Goal: Task Accomplishment & Management: Manage account settings

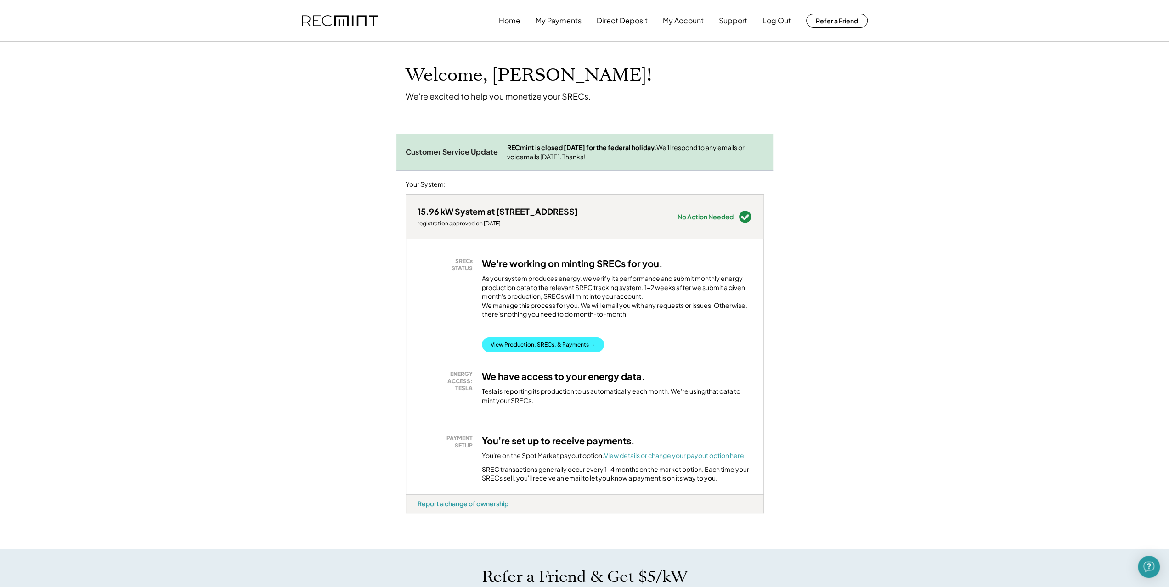
click at [535, 346] on button "View Production, SRECs, & Payments →" at bounding box center [543, 344] width 122 height 15
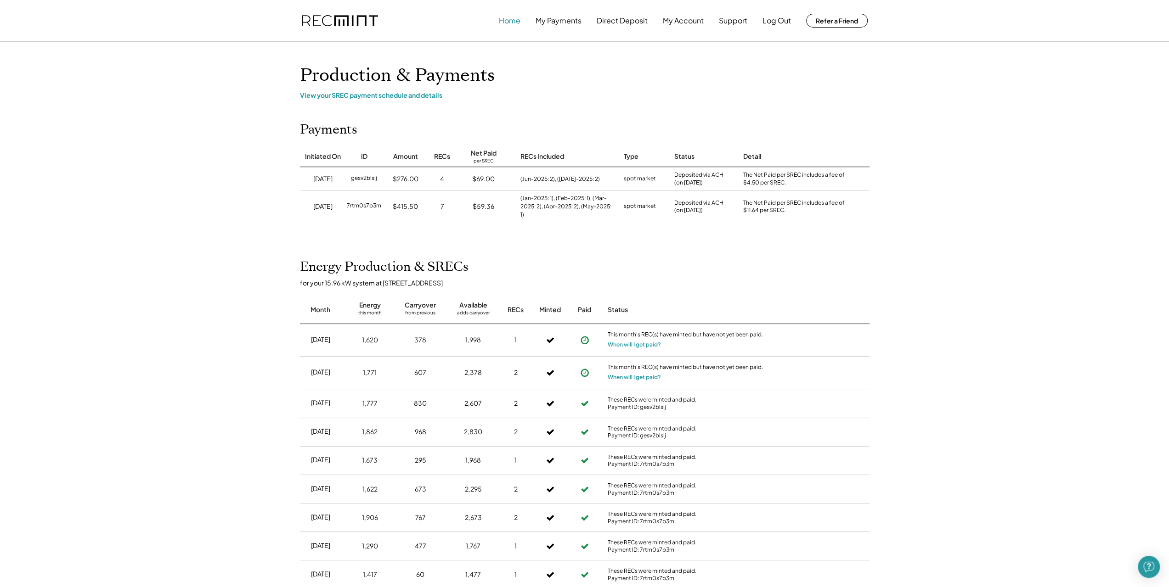
click at [519, 25] on button "Home" at bounding box center [510, 20] width 22 height 18
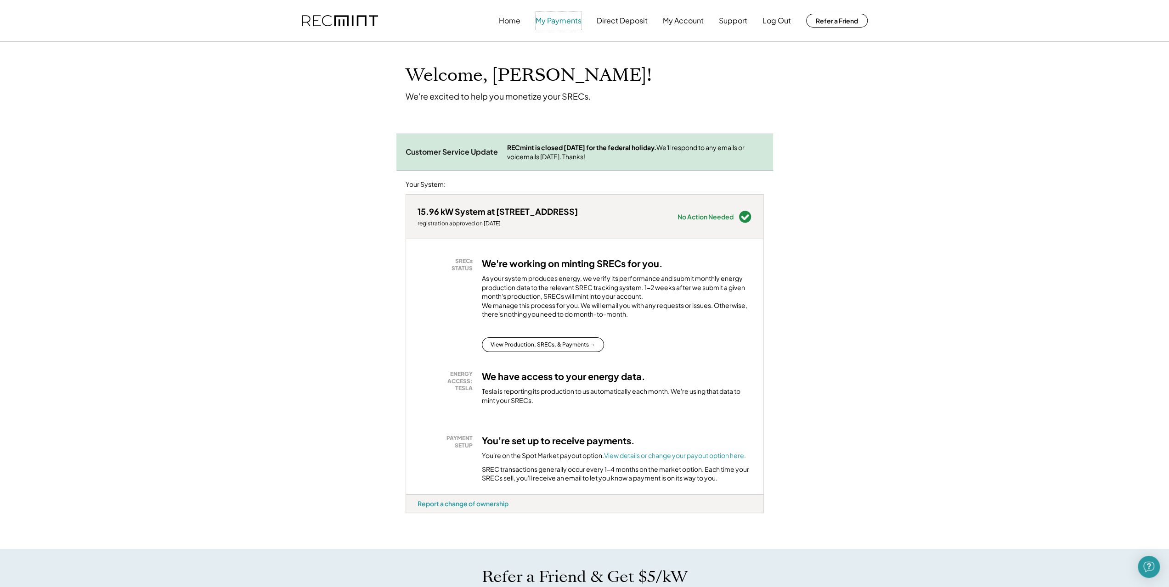
click at [553, 20] on button "My Payments" at bounding box center [558, 20] width 46 height 18
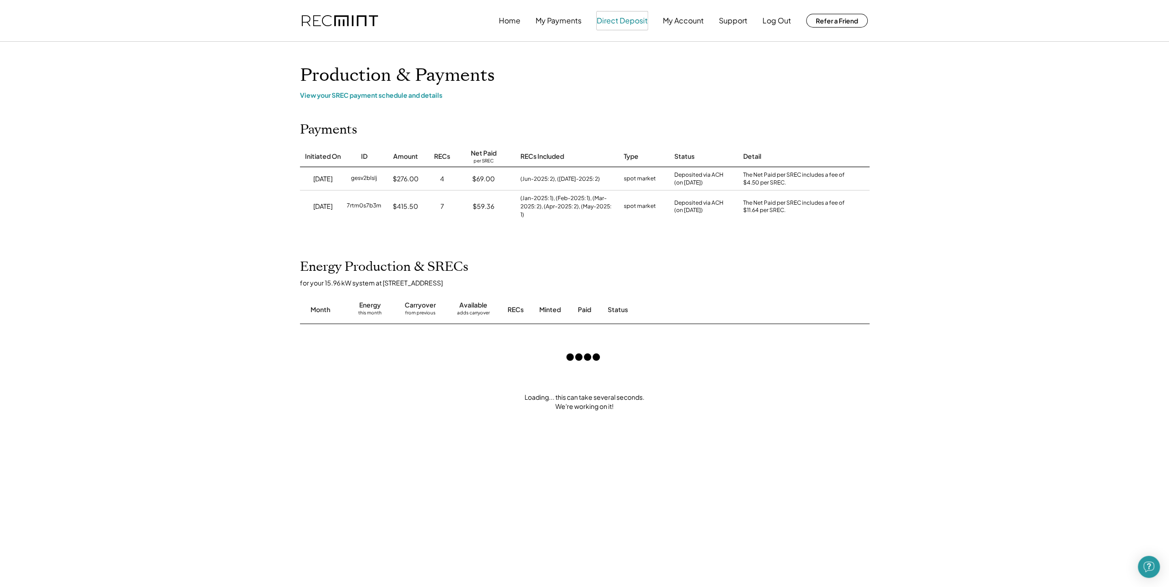
click at [640, 19] on button "Direct Deposit" at bounding box center [621, 20] width 51 height 18
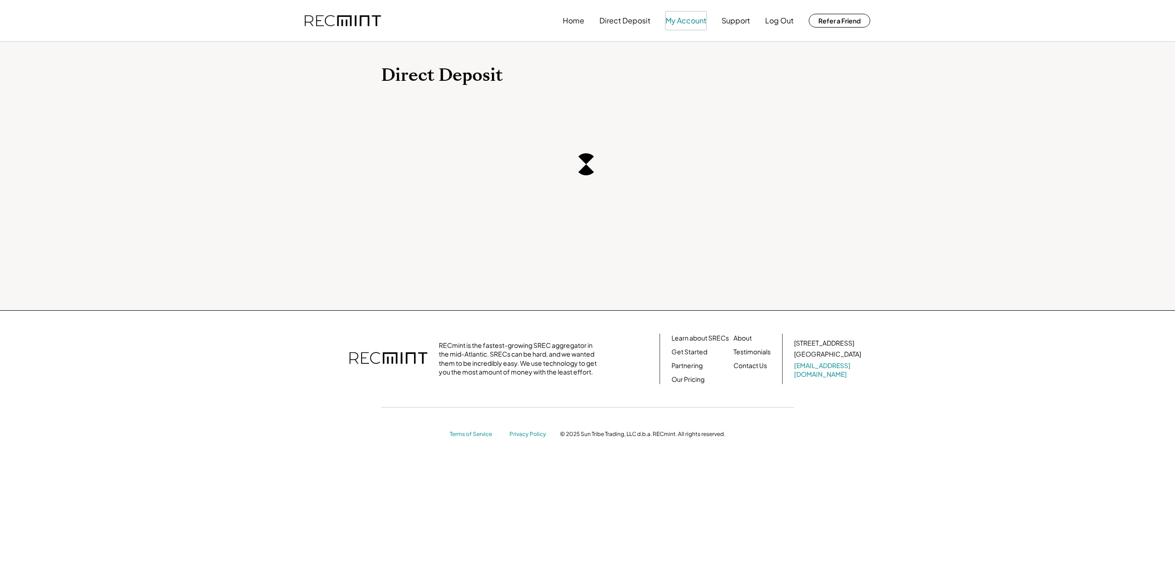
click at [679, 22] on button "My Account" at bounding box center [686, 20] width 41 height 18
